Goal: Find specific page/section: Find specific page/section

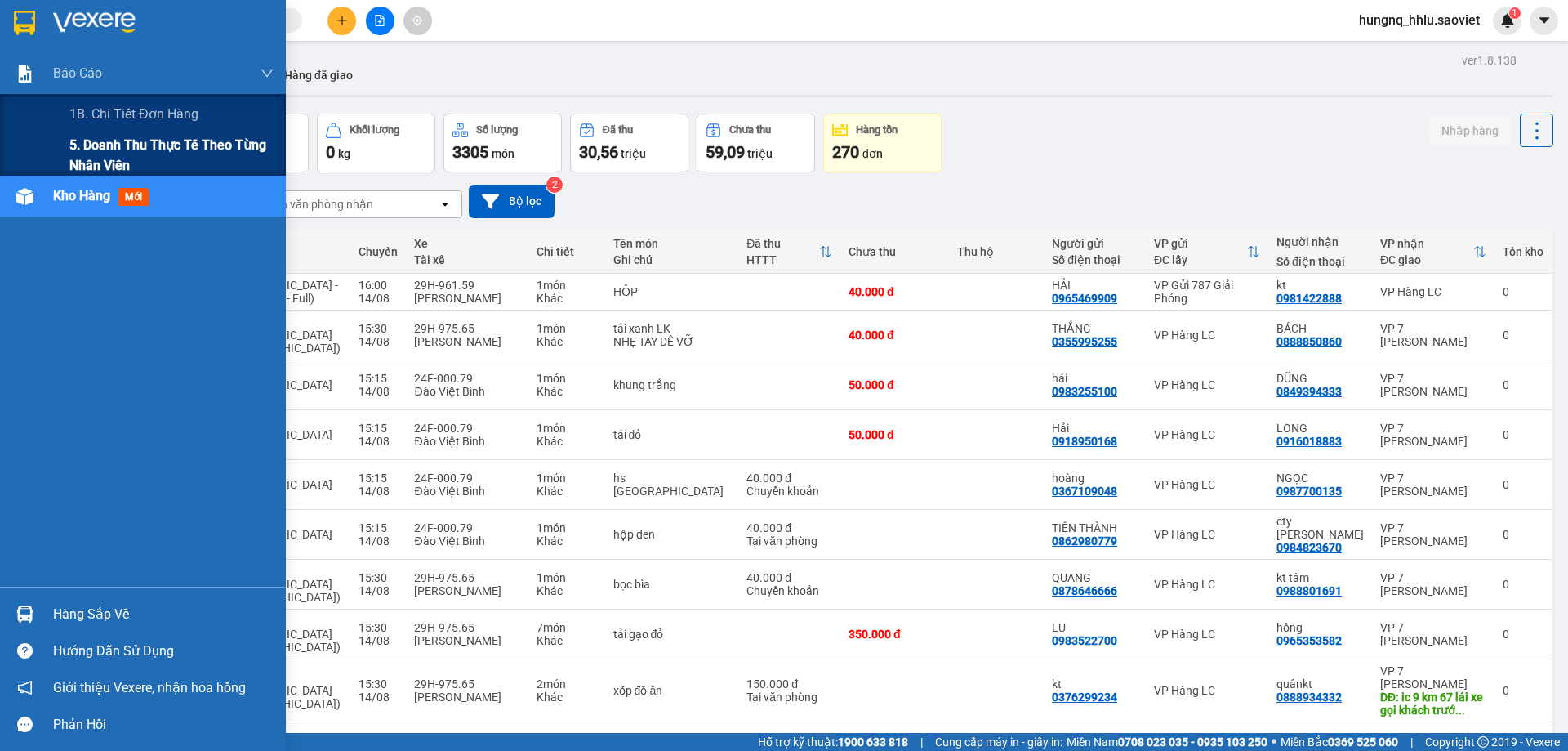
click at [78, 152] on span "5. Doanh thu thực tế theo từng nhân viên" at bounding box center [171, 154] width 204 height 40
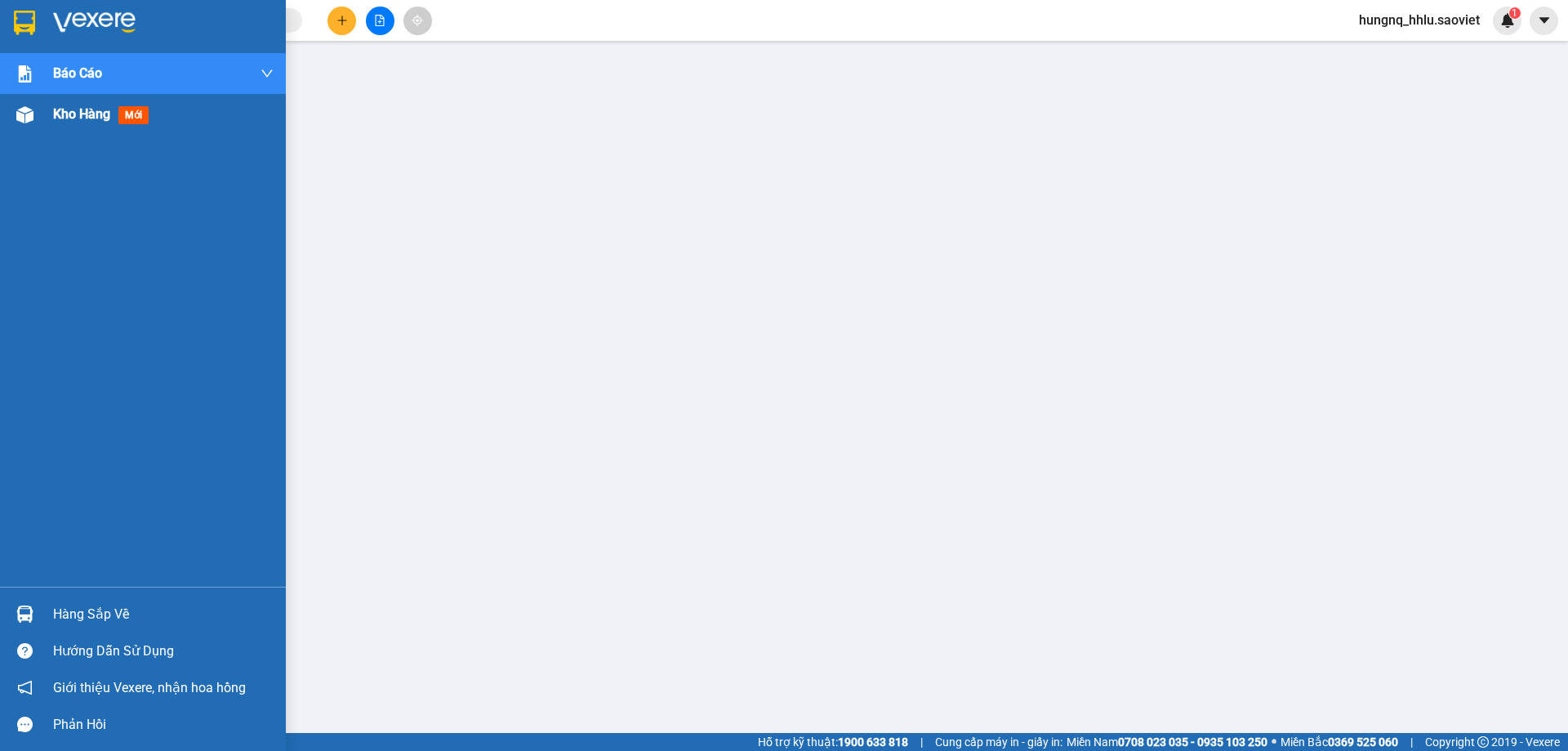
click at [109, 119] on span "Kho hàng" at bounding box center [81, 114] width 57 height 16
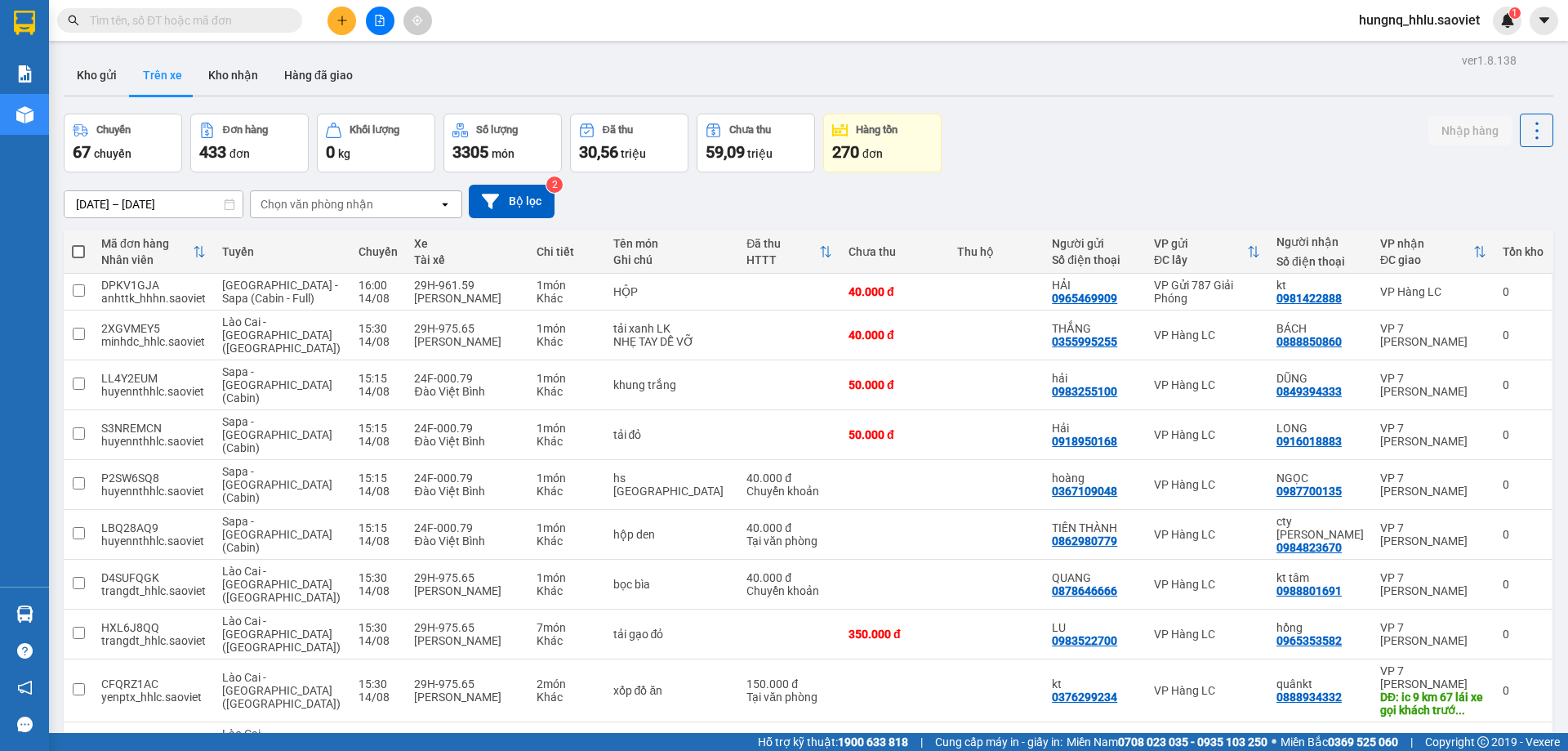
click at [283, 212] on div "Chọn văn phòng nhận" at bounding box center [316, 204] width 112 height 17
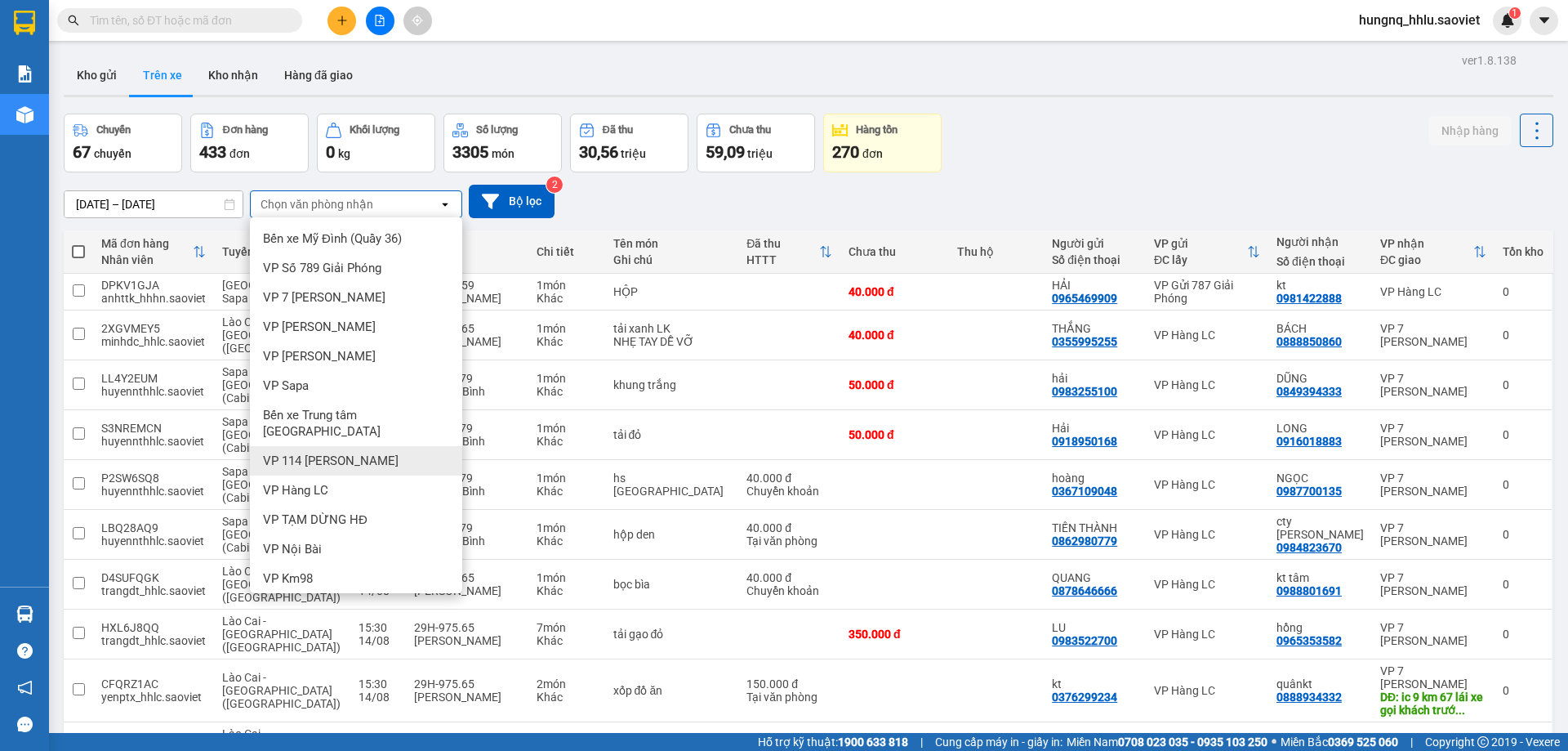
scroll to position [78, 0]
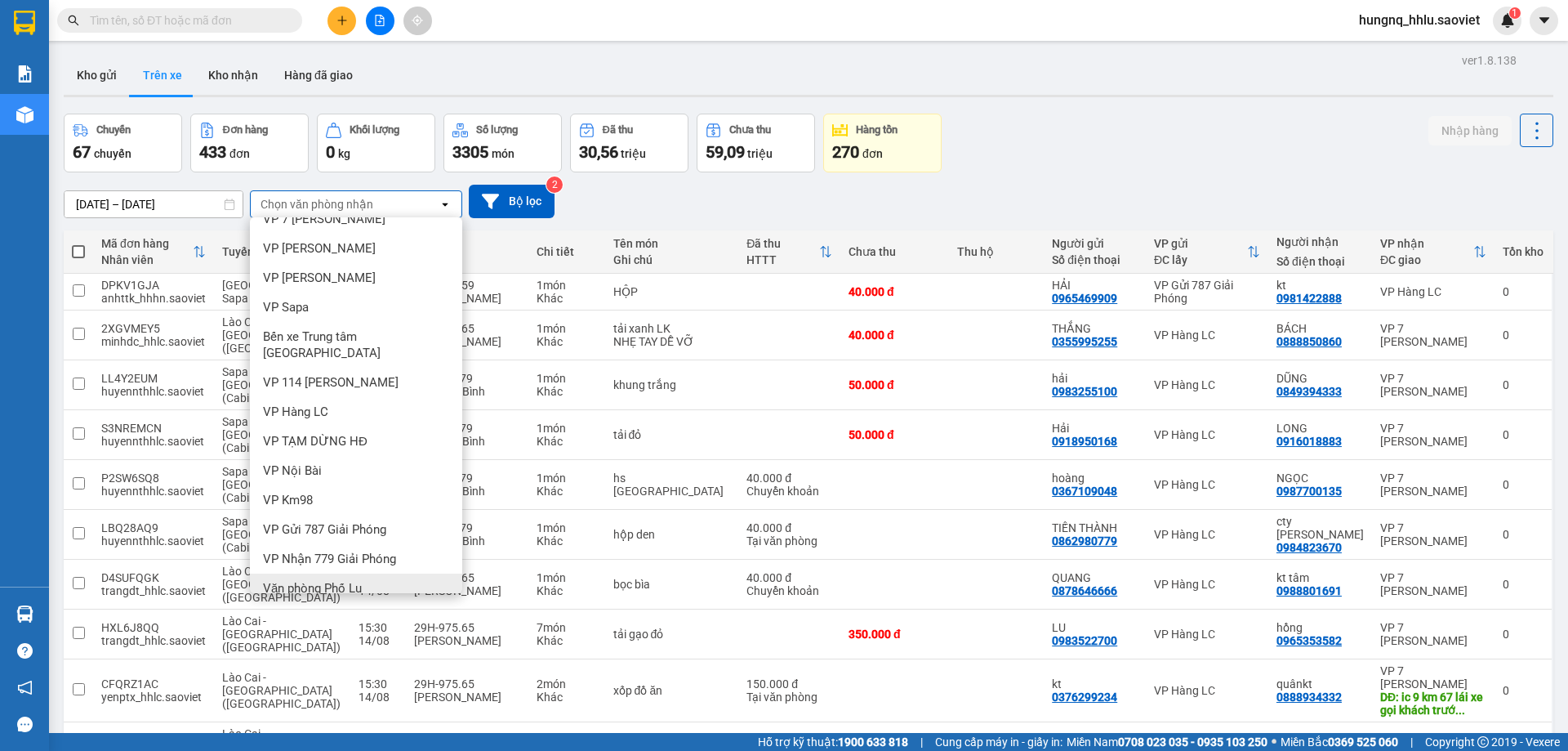
click at [277, 580] on span "Văn phòng Phố Lu" at bounding box center [312, 588] width 99 height 17
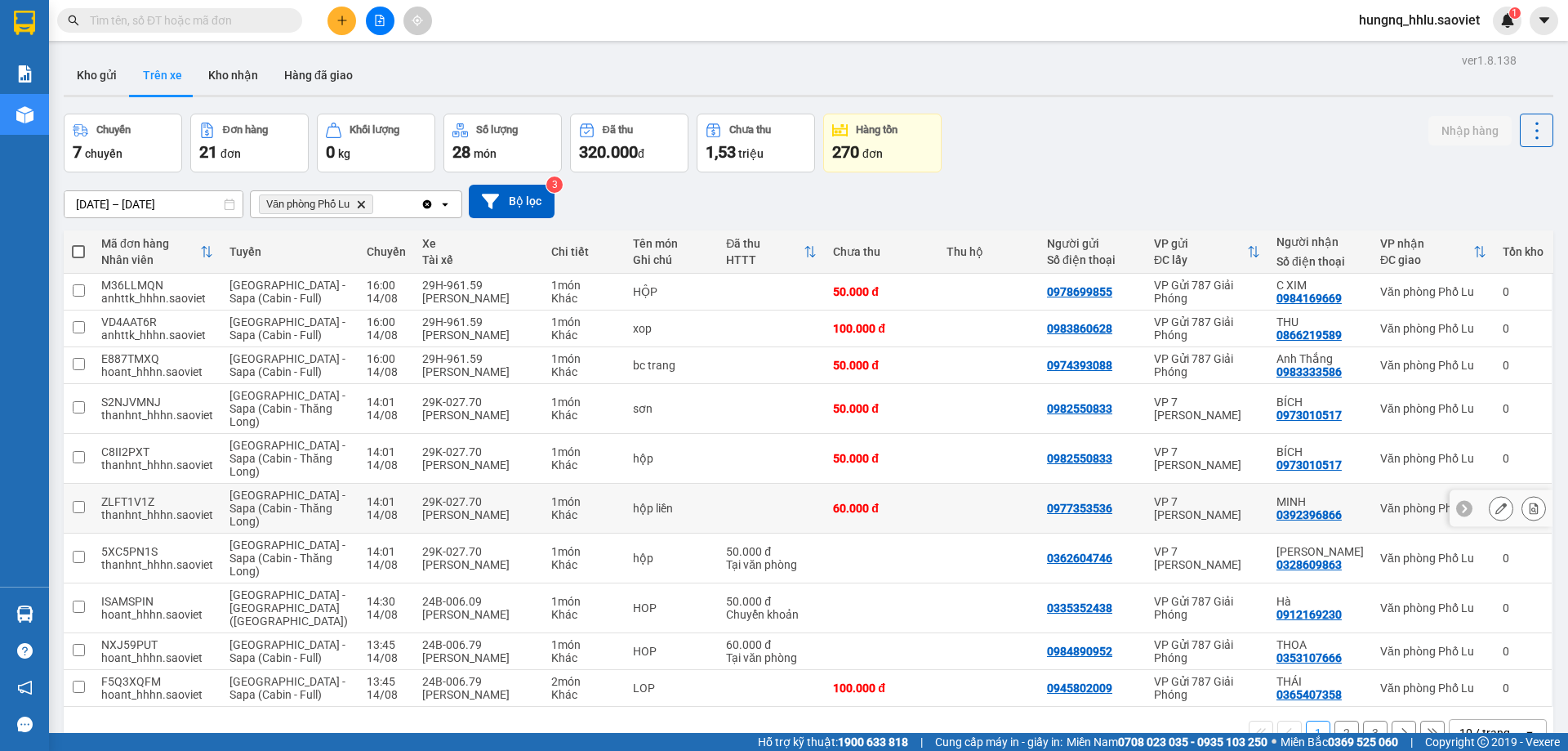
scroll to position [75, 0]
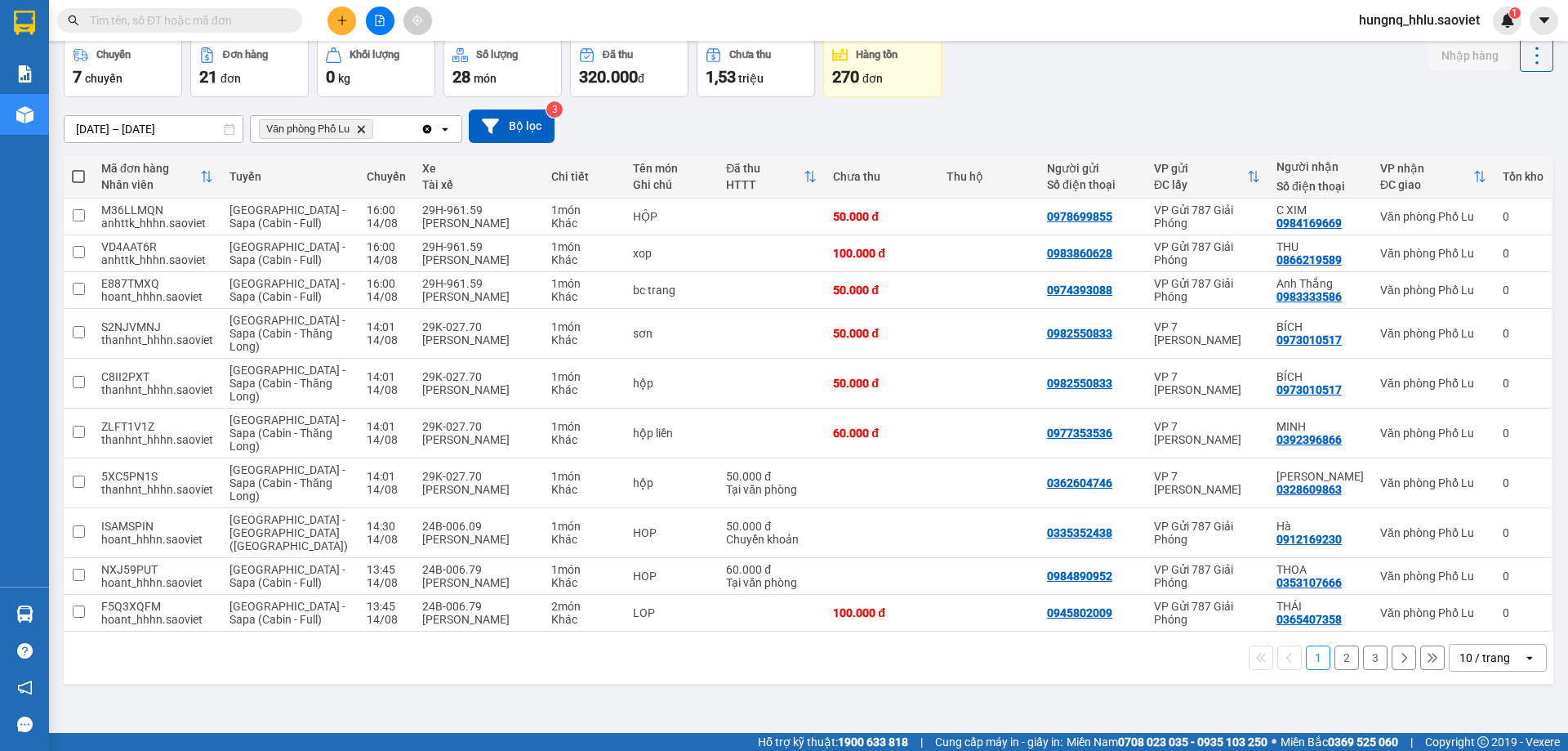
click at [1363, 655] on button "3" at bounding box center [1375, 658] width 25 height 25
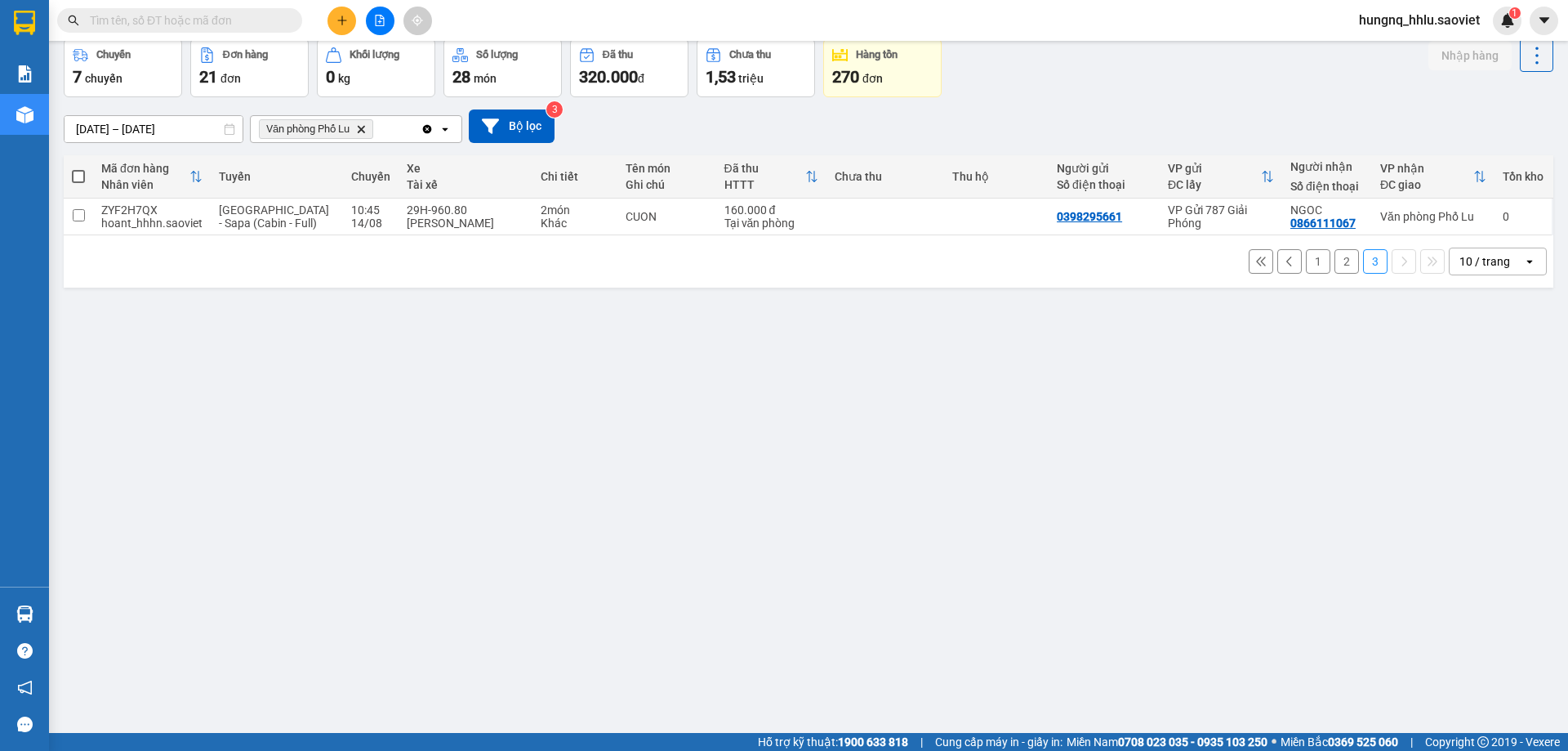
click at [1336, 260] on button "2" at bounding box center [1347, 262] width 25 height 25
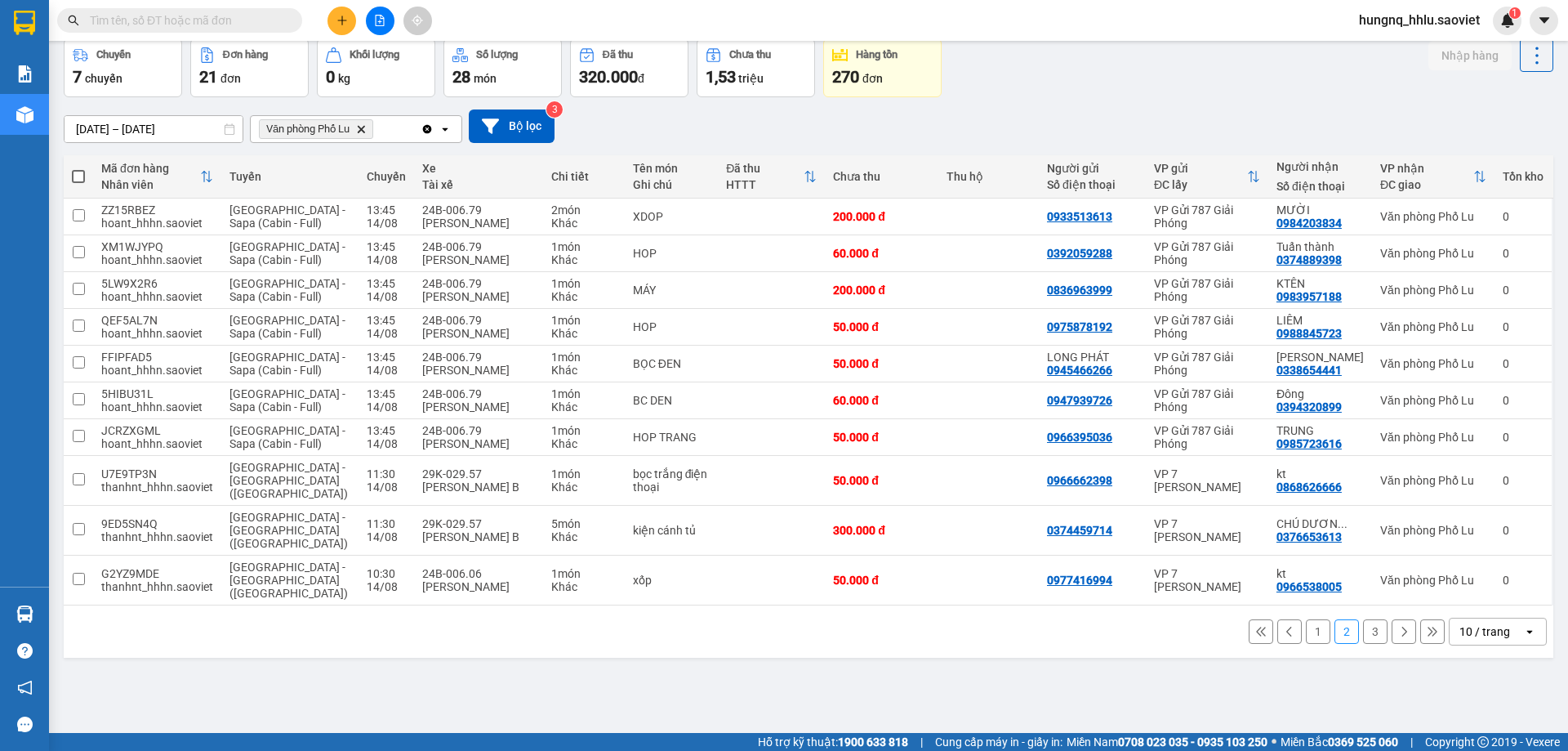
click at [1310, 620] on button "1" at bounding box center [1318, 632] width 25 height 25
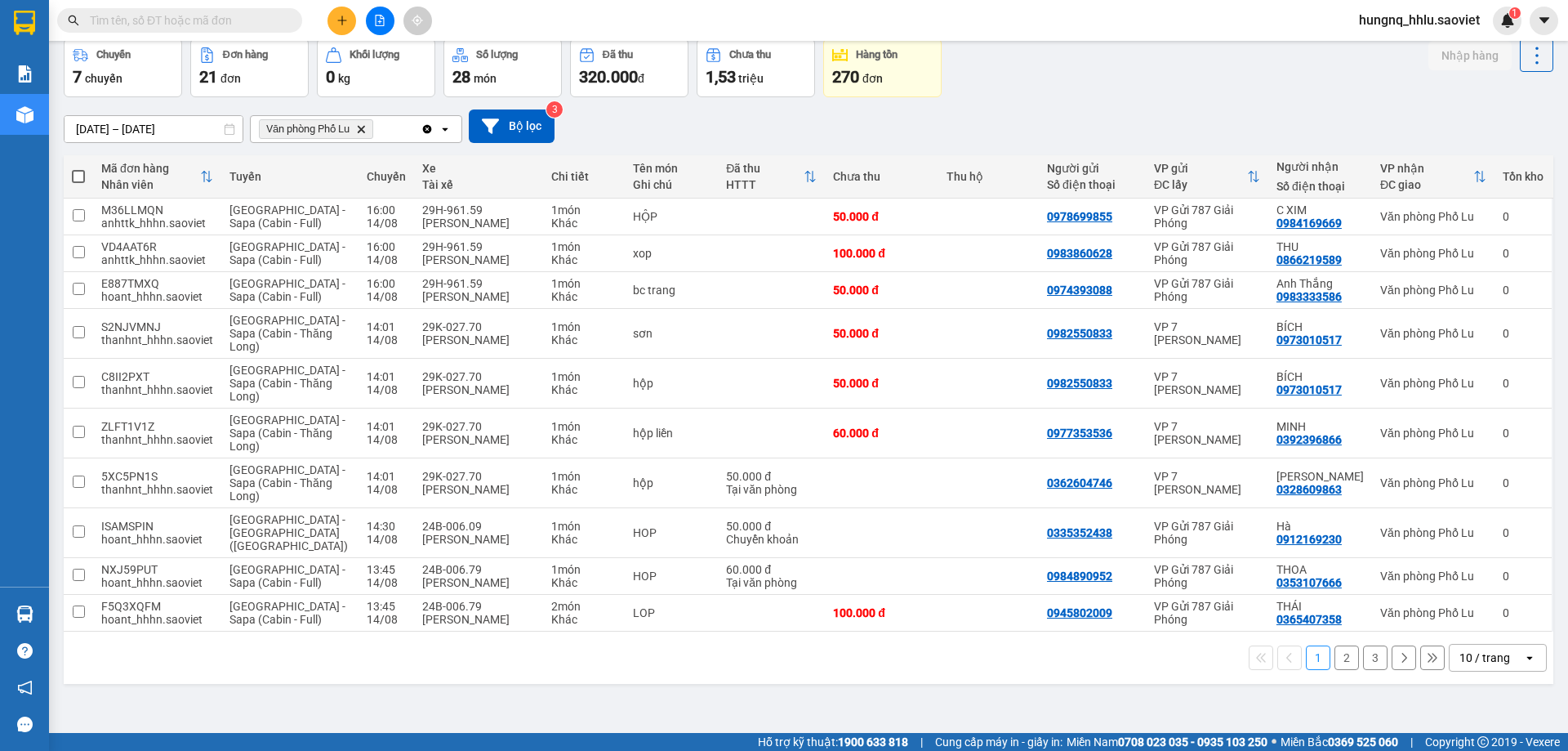
click at [1338, 666] on button "2" at bounding box center [1347, 658] width 25 height 25
